Goal: Navigation & Orientation: Find specific page/section

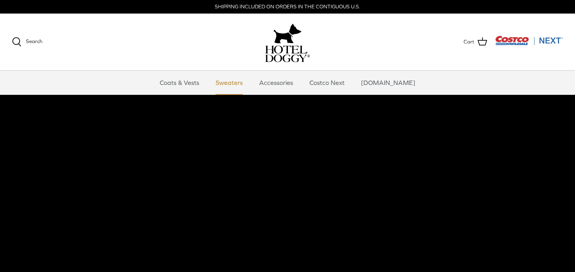
click at [250, 83] on link "Sweaters" at bounding box center [229, 83] width 42 height 24
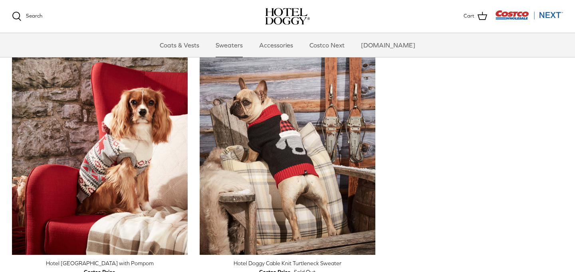
scroll to position [210, 0]
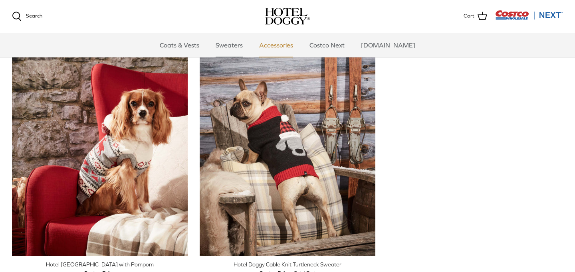
click at [280, 44] on link "Accessories" at bounding box center [276, 45] width 48 height 24
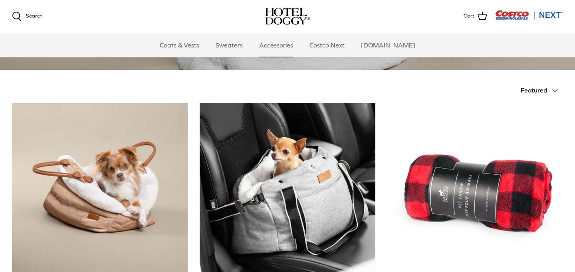
scroll to position [140, 0]
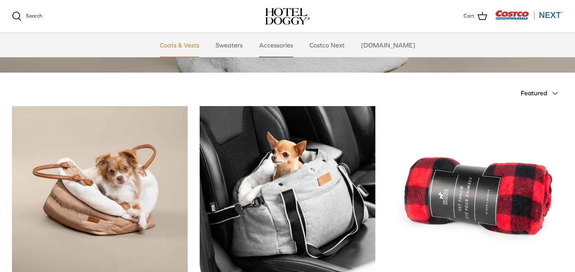
click at [194, 43] on link "Coats & Vests" at bounding box center [180, 45] width 54 height 24
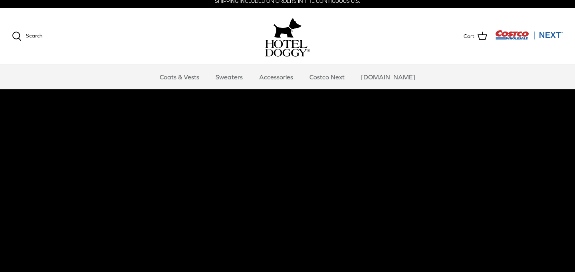
scroll to position [5, 0]
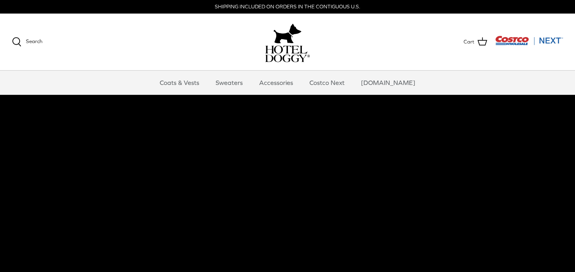
click at [518, 39] on img "Costco Next" at bounding box center [529, 41] width 68 height 10
